Goal: Transaction & Acquisition: Purchase product/service

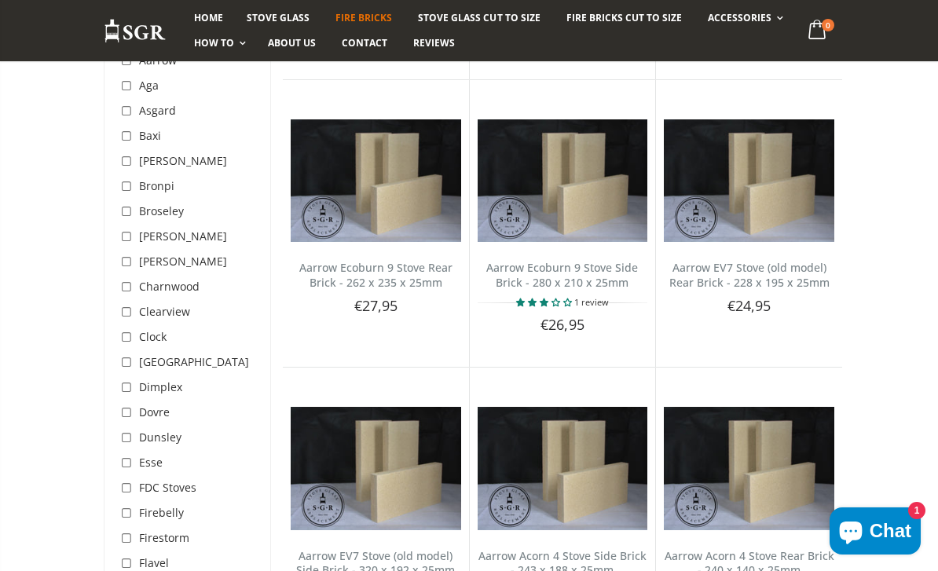
scroll to position [774, 0]
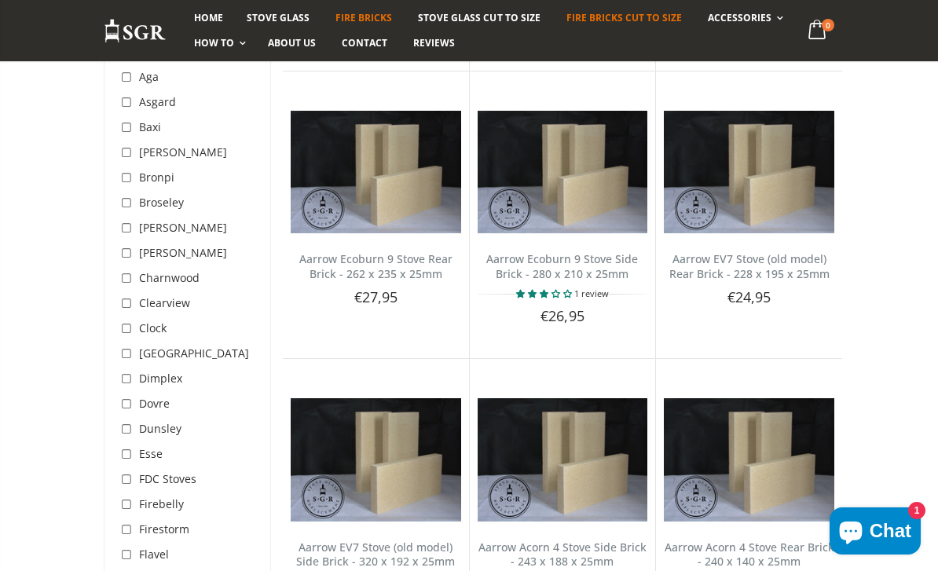
click at [631, 13] on span "Fire Bricks Cut To Size" at bounding box center [623, 17] width 115 height 13
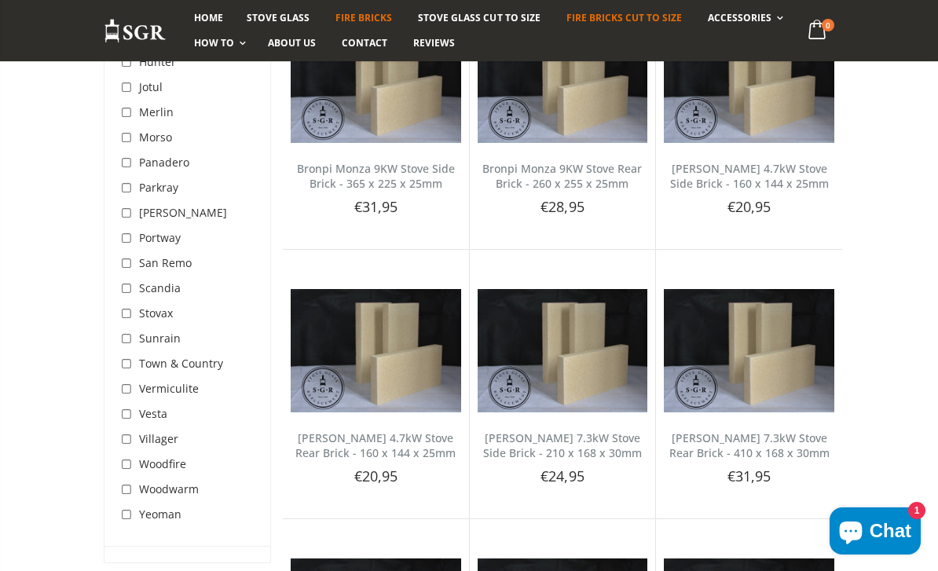
scroll to position [2023, 0]
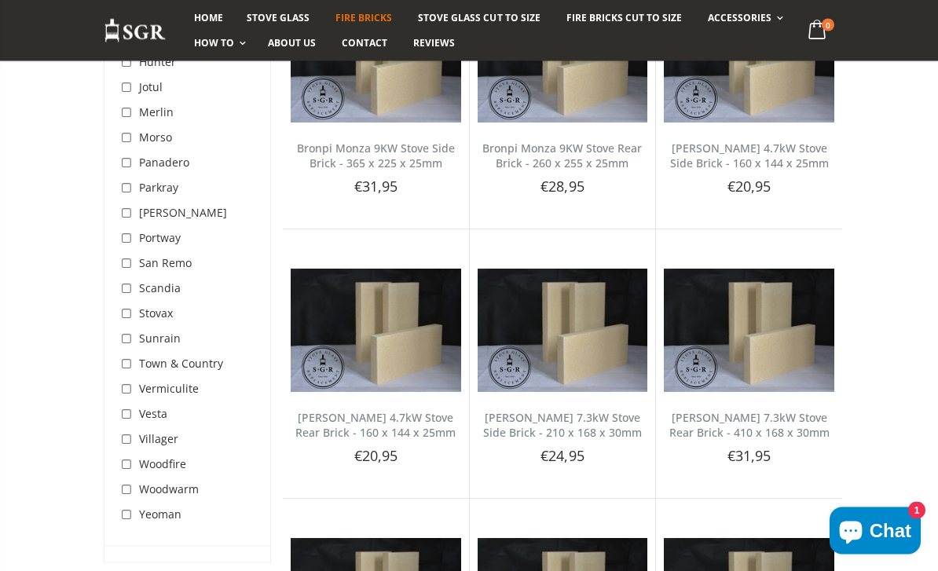
click at [121, 397] on input "checkbox" at bounding box center [128, 390] width 16 height 16
checkbox input "true"
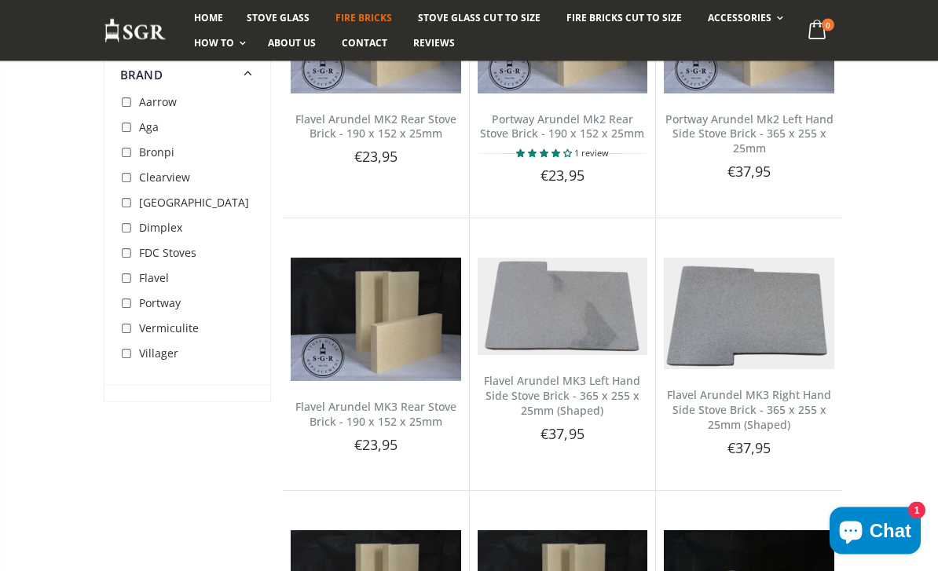
scroll to position [2918, 0]
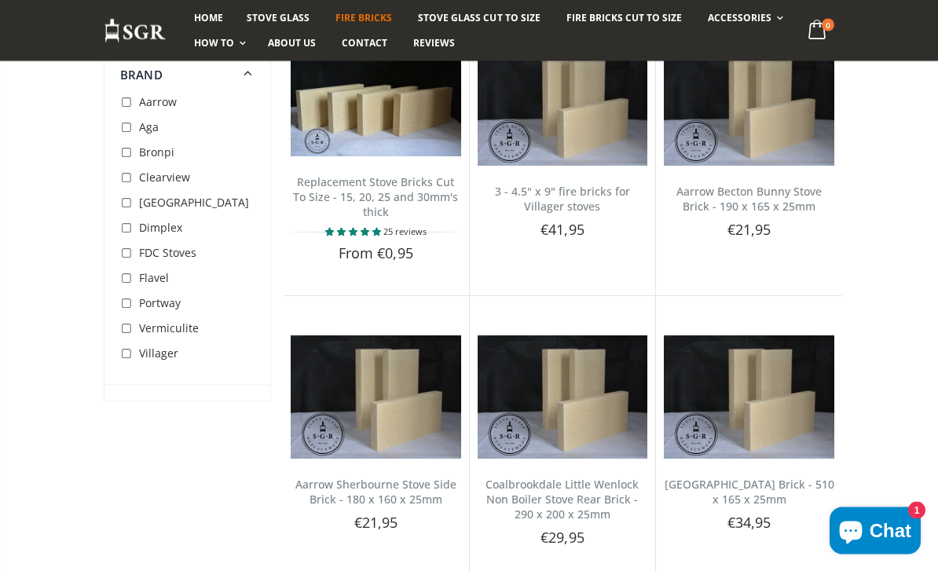
scroll to position [254, 0]
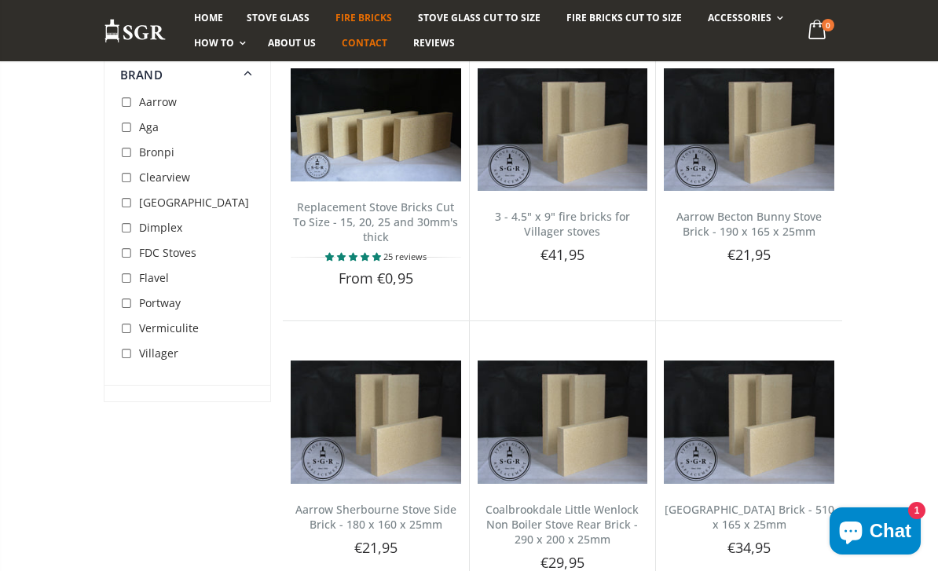
click at [377, 43] on span "Contact" at bounding box center [365, 42] width 46 height 13
